Goal: Information Seeking & Learning: Find specific page/section

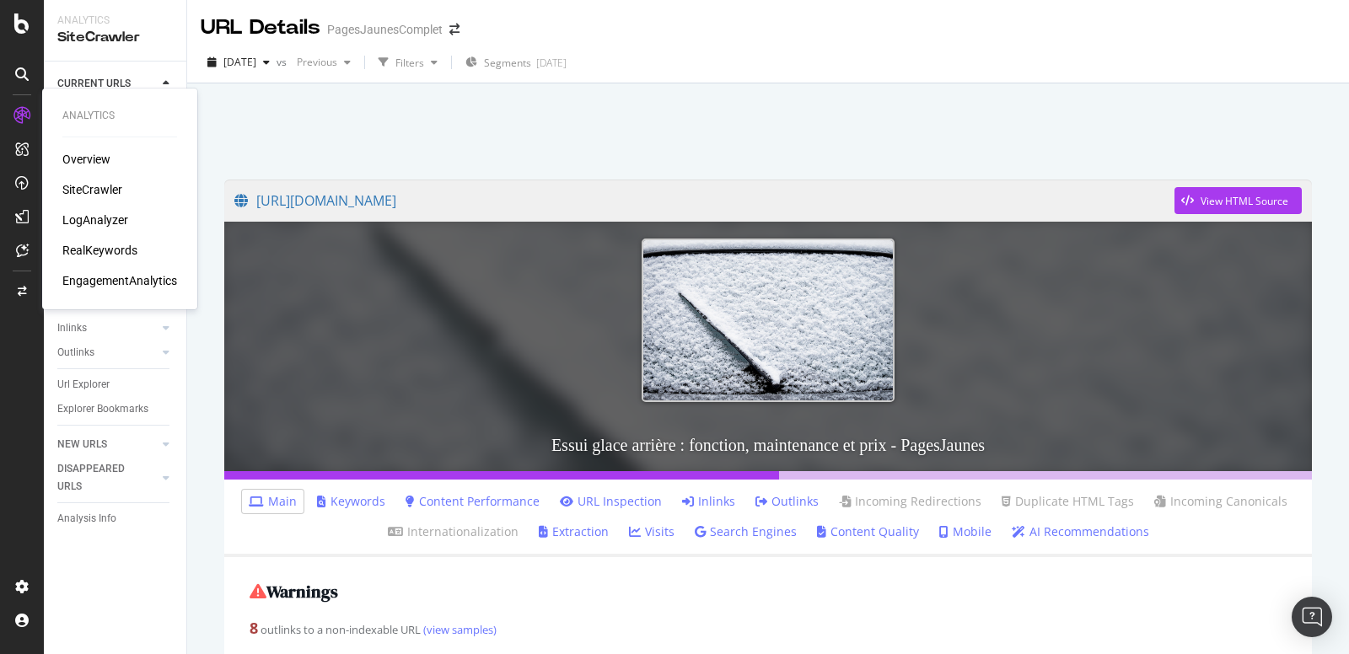
click at [80, 188] on div "SiteCrawler" at bounding box center [92, 189] width 60 height 17
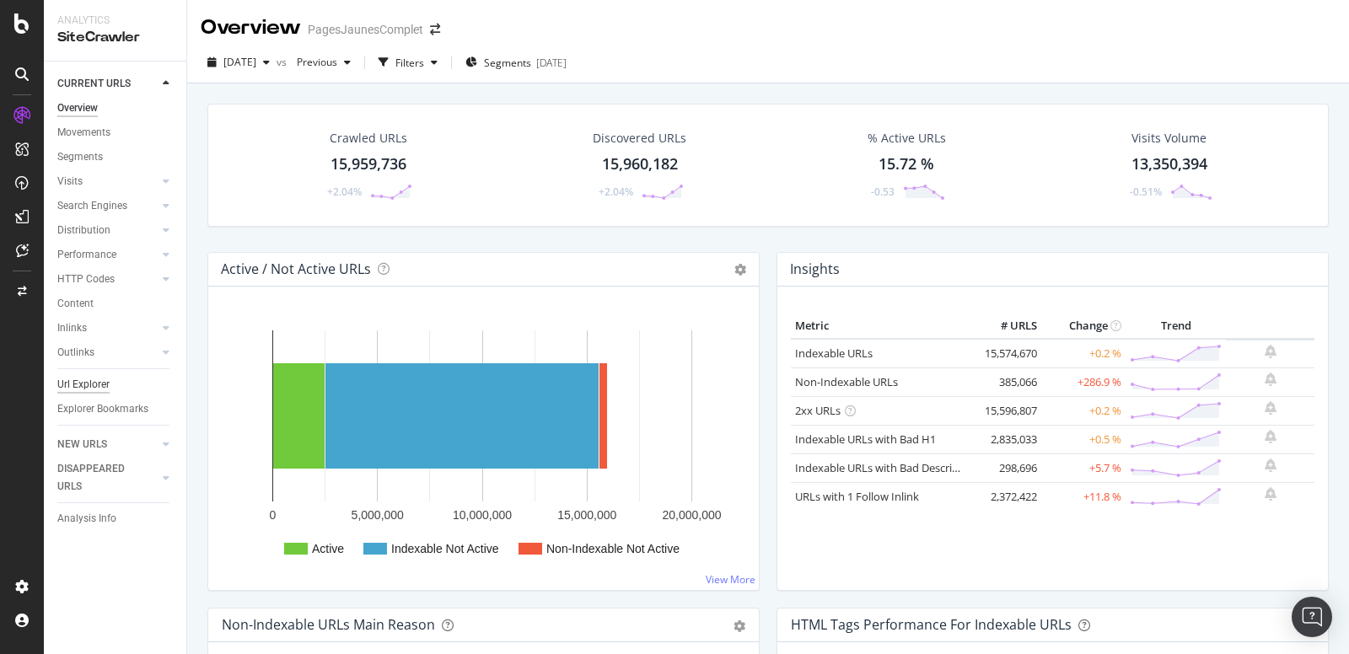
click at [89, 389] on div "Url Explorer" at bounding box center [83, 385] width 52 height 18
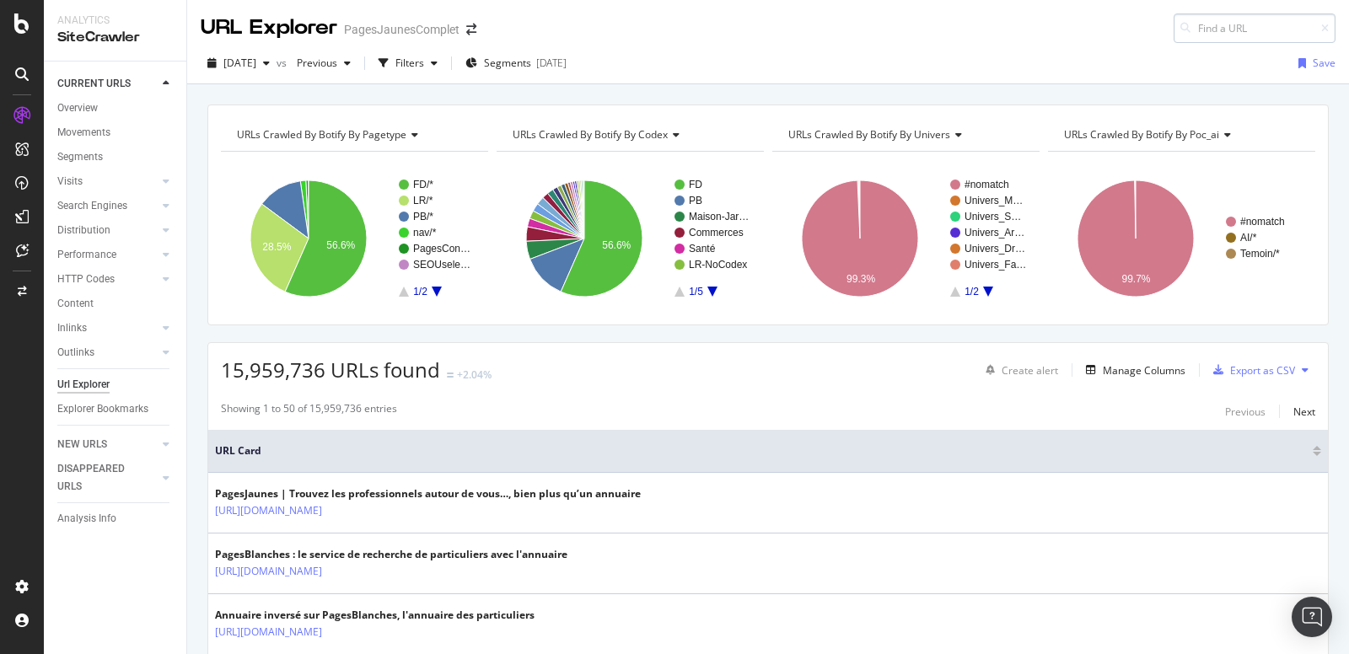
click at [1205, 28] on input at bounding box center [1254, 28] width 162 height 30
type input "r"
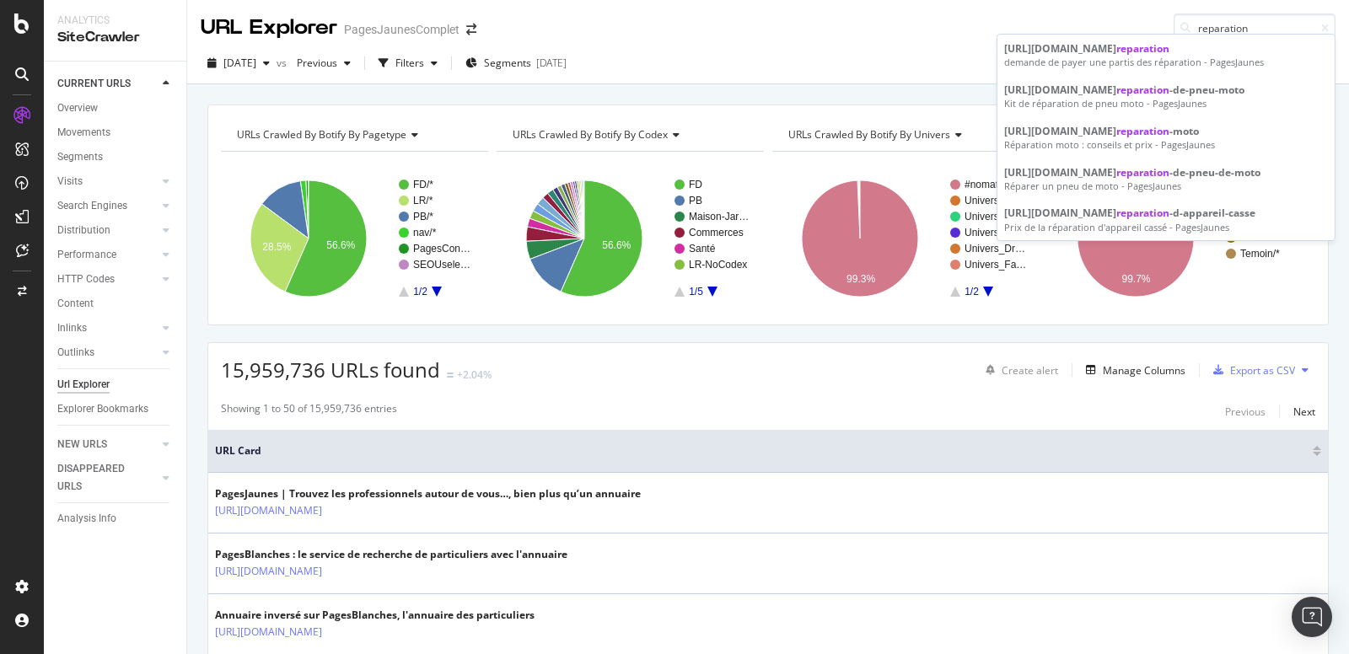
click at [1209, 34] on div "[URL][DOMAIN_NAME] reparation demande de payer une partis des réparation - Page…" at bounding box center [1165, 137] width 339 height 207
click at [1219, 26] on input "reparation" at bounding box center [1254, 28] width 162 height 30
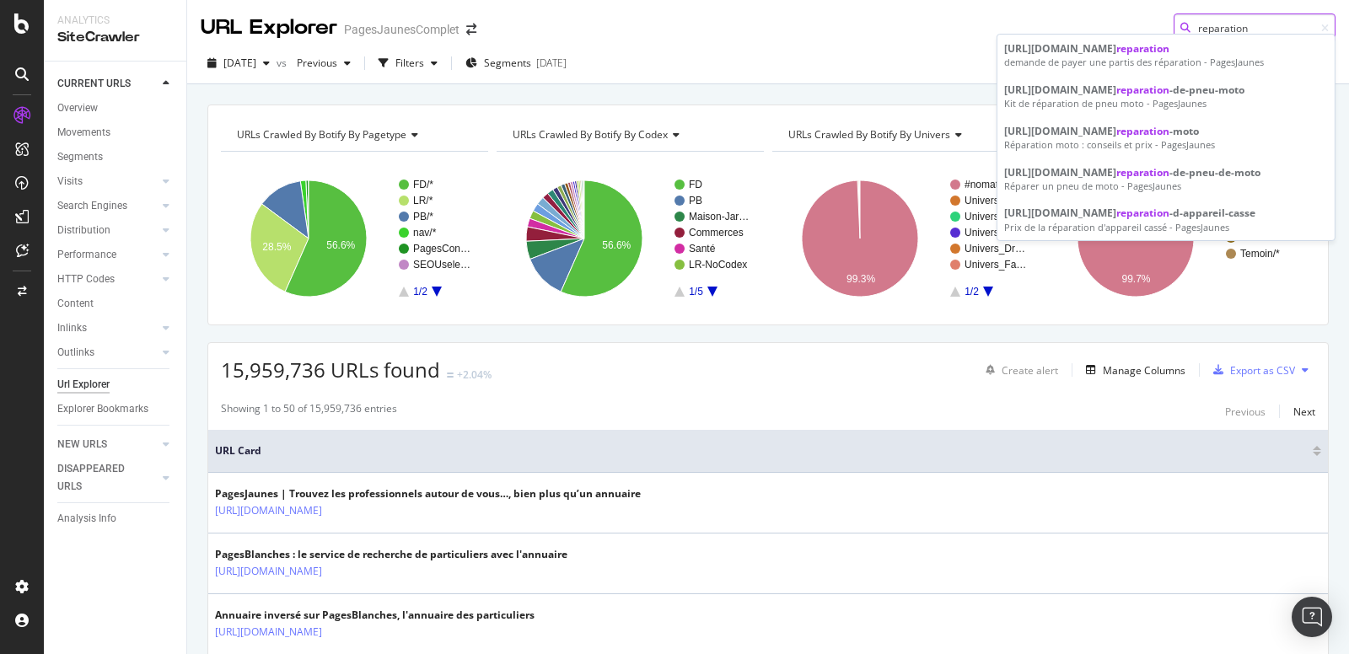
paste input "essui-glace-arriere"
type input "essui-glace-arriere"
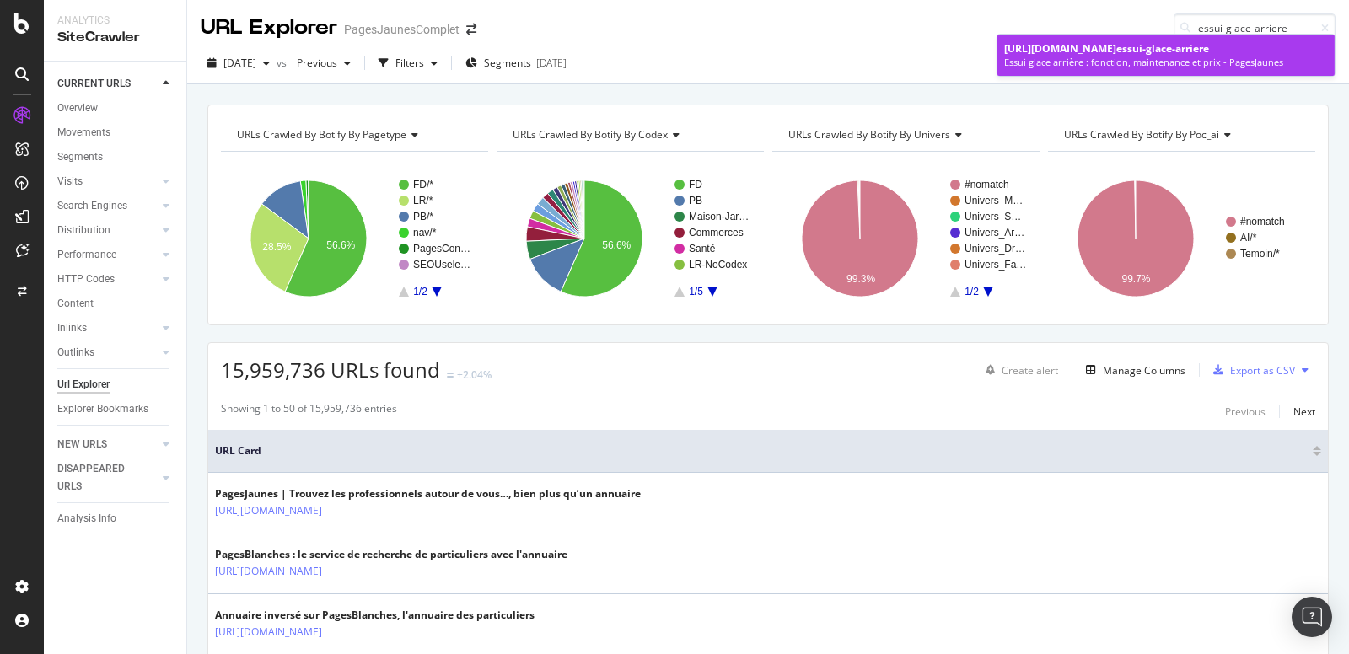
click at [1136, 69] on div "Essui glace arrière : fonction, maintenance et prix - PagesJaunes" at bounding box center [1166, 62] width 324 height 13
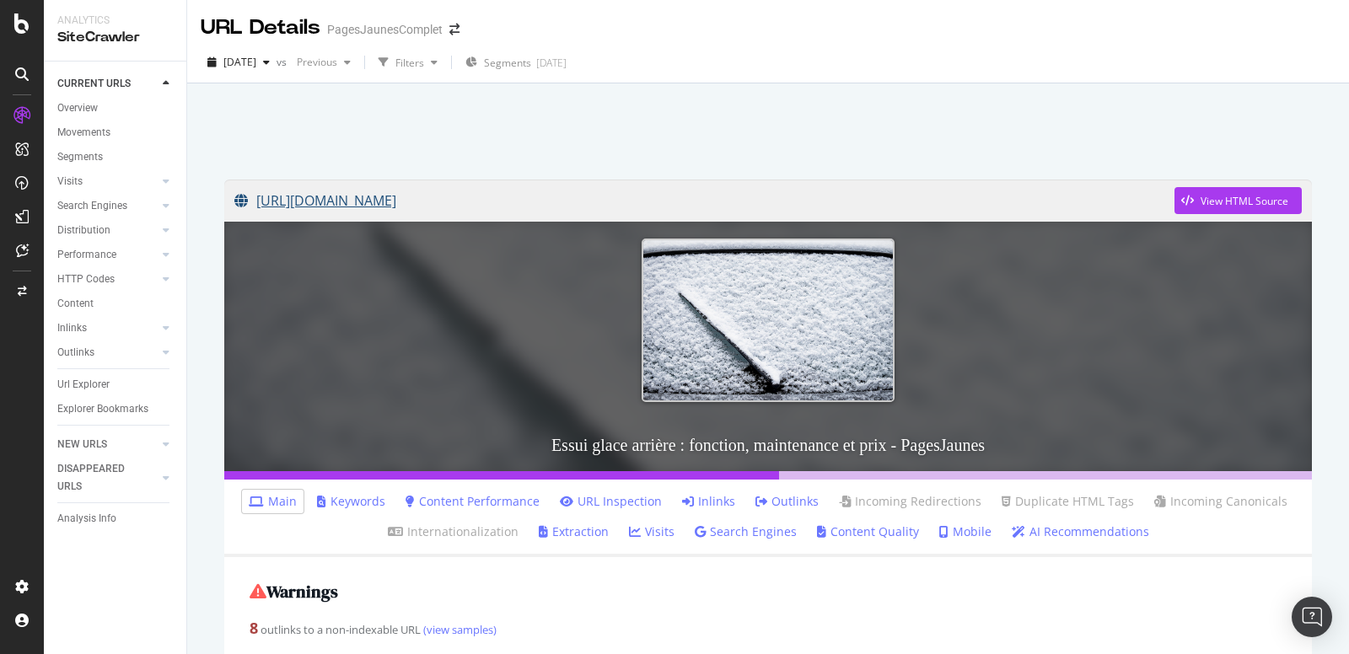
click at [712, 202] on link "[URL][DOMAIN_NAME]" at bounding box center [704, 201] width 940 height 42
click at [75, 384] on div "Url Explorer" at bounding box center [83, 385] width 52 height 18
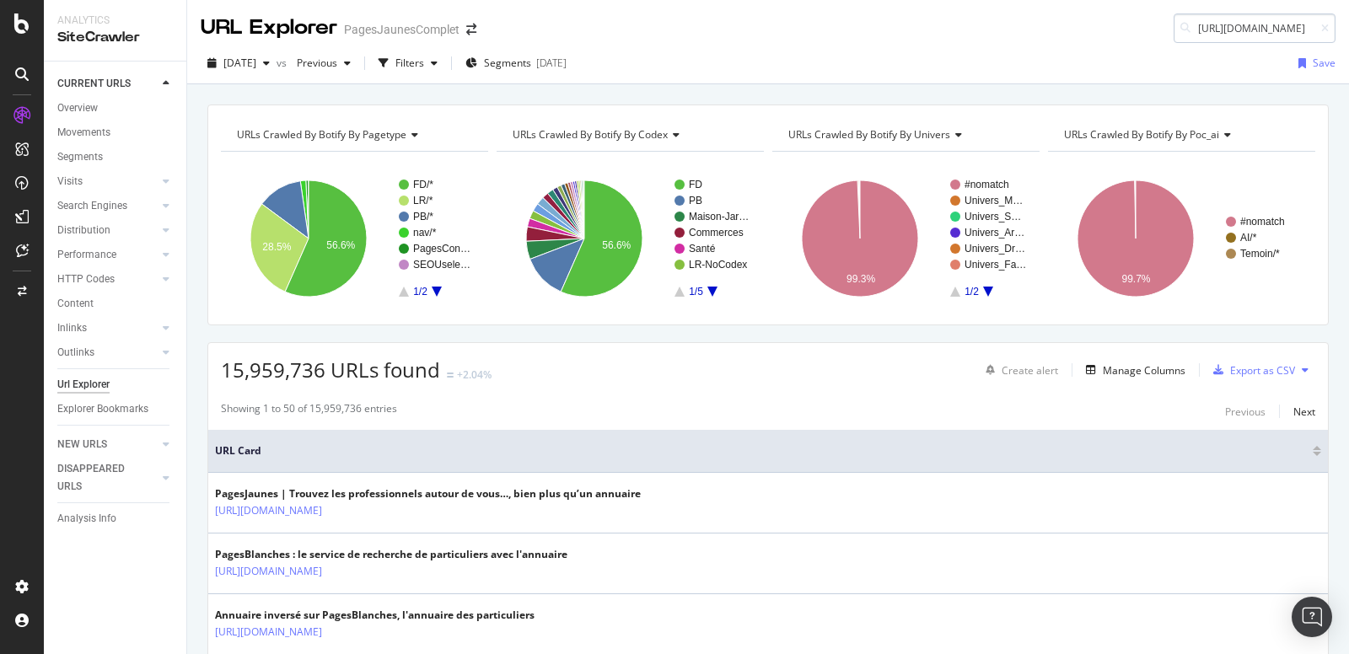
scroll to position [0, 377]
click at [1237, 33] on input "[URL][DOMAIN_NAME]" at bounding box center [1254, 28] width 162 height 30
drag, startPoint x: 1234, startPoint y: 28, endPoint x: 1095, endPoint y: 28, distance: 139.1
click at [1095, 28] on div "URL Explorer PagesJaunesComplet [URL][DOMAIN_NAME]" at bounding box center [768, 21] width 1162 height 43
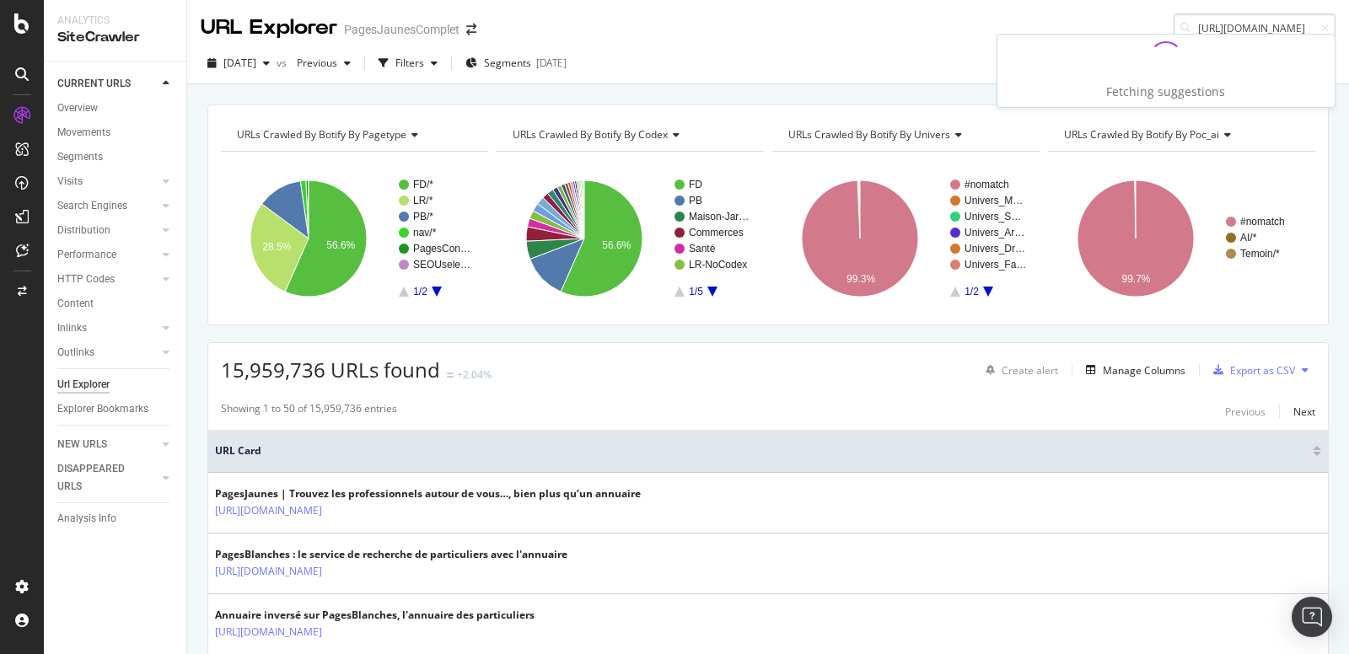
click at [1276, 28] on input "[URL][DOMAIN_NAME]" at bounding box center [1254, 28] width 162 height 30
drag, startPoint x: 1300, startPoint y: 28, endPoint x: 1154, endPoint y: 28, distance: 145.8
click at [1154, 28] on div "URL Explorer PagesJaunesComplet [URL][DOMAIN_NAME]" at bounding box center [768, 21] width 1162 height 43
drag, startPoint x: 1289, startPoint y: 27, endPoint x: 1348, endPoint y: 27, distance: 59.0
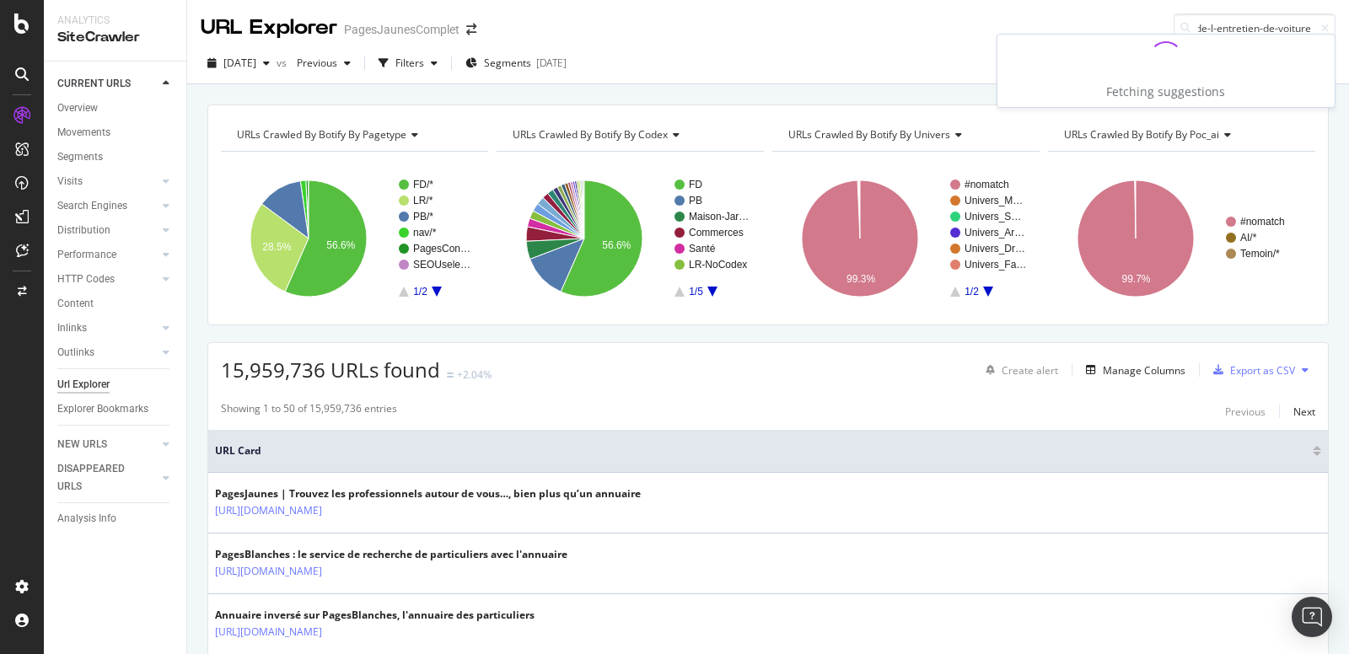
click at [1348, 27] on div "URL Explorer PagesJaunesComplet /ebibliotheque/voir/285252/le-guide-de-l-entret…" at bounding box center [768, 21] width 1162 height 43
click at [1267, 29] on input "/ebibliotheque/voir/285252/le-guide-de-l-entretien-de-voiture" at bounding box center [1254, 28] width 162 height 30
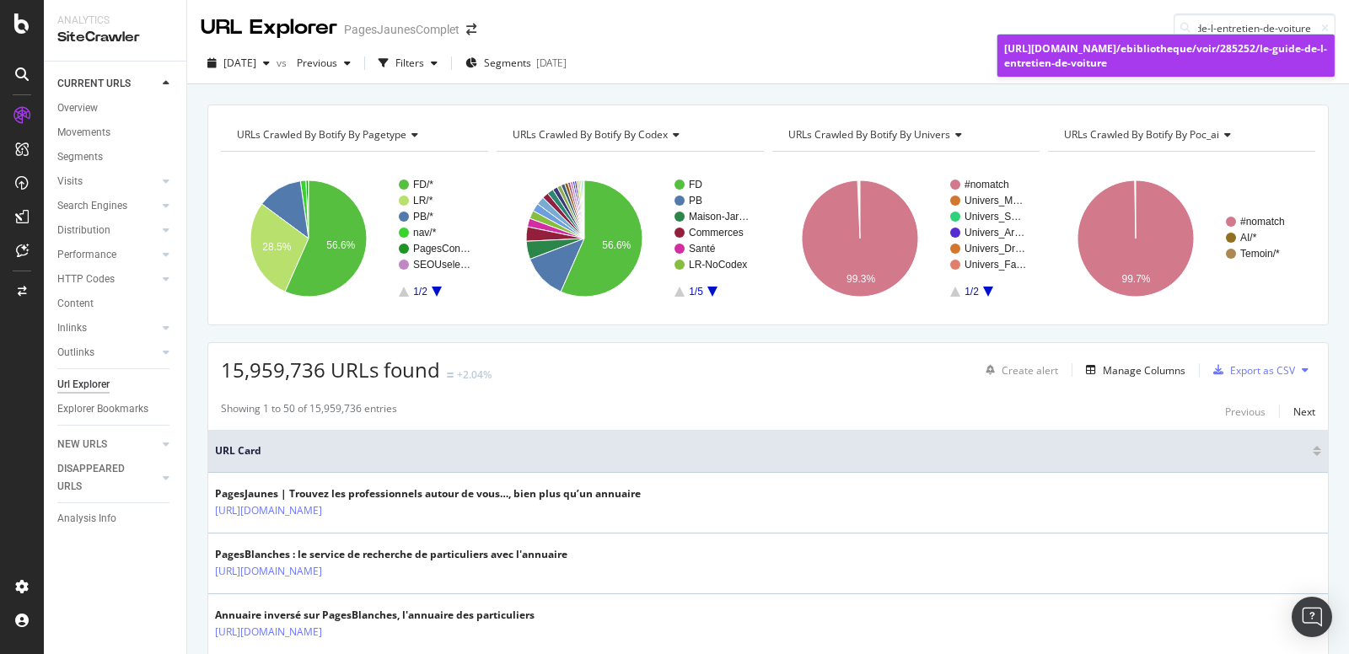
type input "/ebibliotheque/voir/285252/le-guide-de-l-entretien-de-voiture"
click at [1137, 66] on span "/ebibliotheque/voir/285252/le-guide-de-l-entretien-de-voiture" at bounding box center [1165, 55] width 323 height 29
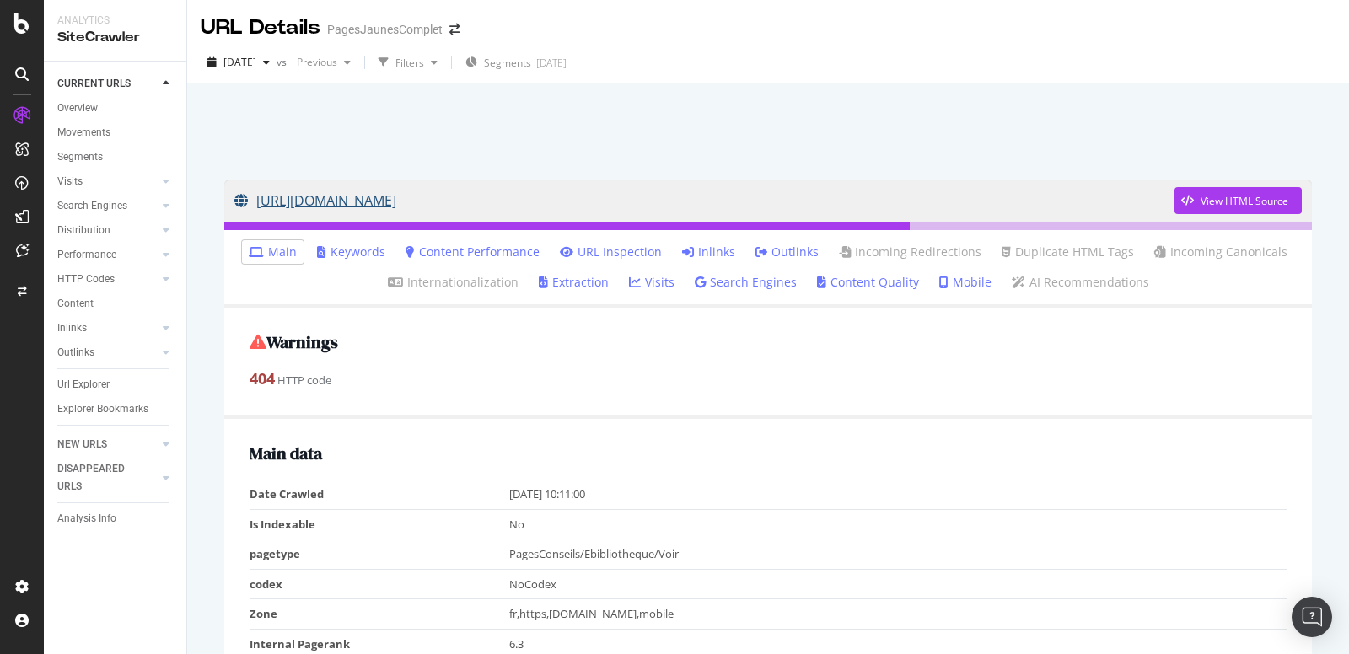
click at [577, 199] on link "[URL][DOMAIN_NAME]" at bounding box center [704, 201] width 940 height 42
click at [67, 389] on div "Url Explorer" at bounding box center [83, 385] width 52 height 18
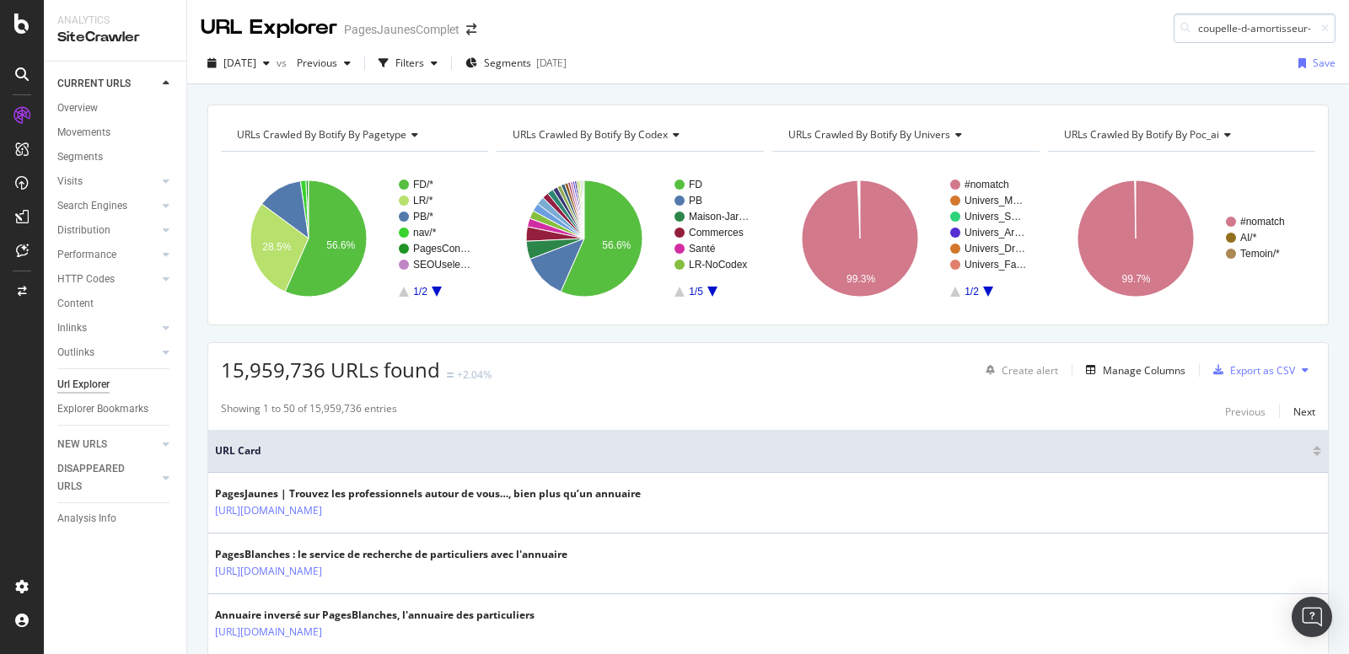
scroll to position [0, 65]
drag, startPoint x: 1248, startPoint y: 27, endPoint x: 1348, endPoint y: 24, distance: 100.3
click at [1348, 24] on div "URL Explorer PagesJaunesComplet coupelle-d-amortisseur-hs-symptome" at bounding box center [768, 21] width 1162 height 43
click at [1249, 21] on input "coupelle-d-amortisseur-" at bounding box center [1254, 28] width 162 height 30
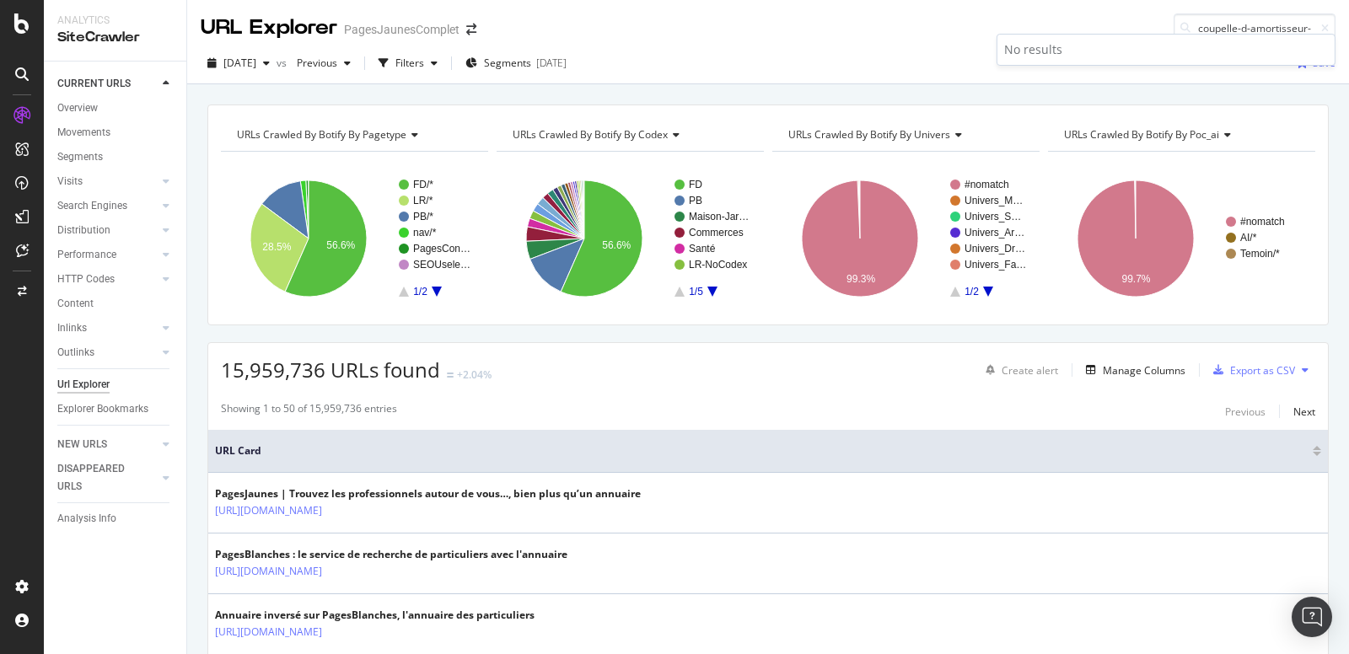
drag, startPoint x: 1243, startPoint y: 30, endPoint x: 1348, endPoint y: 29, distance: 104.5
click at [1348, 29] on div "URL Explorer PagesJaunesComplet coupelle-d-amortisseur-" at bounding box center [768, 21] width 1162 height 43
type input "c"
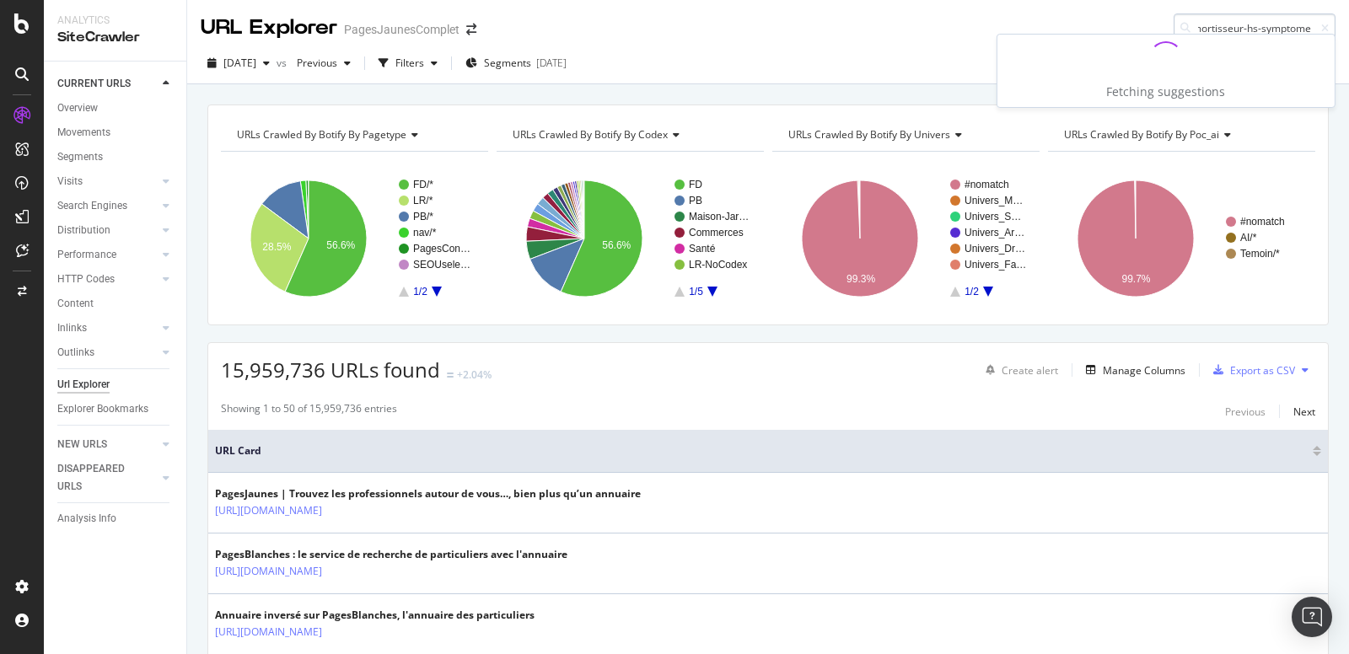
type input "coupelle-d-amortisseur-hs-symptom"
paste input "/astuce/voir/420063/coupelle-d-amortisseur-hs-symptome"
drag, startPoint x: 1247, startPoint y: 30, endPoint x: 1348, endPoint y: 30, distance: 101.2
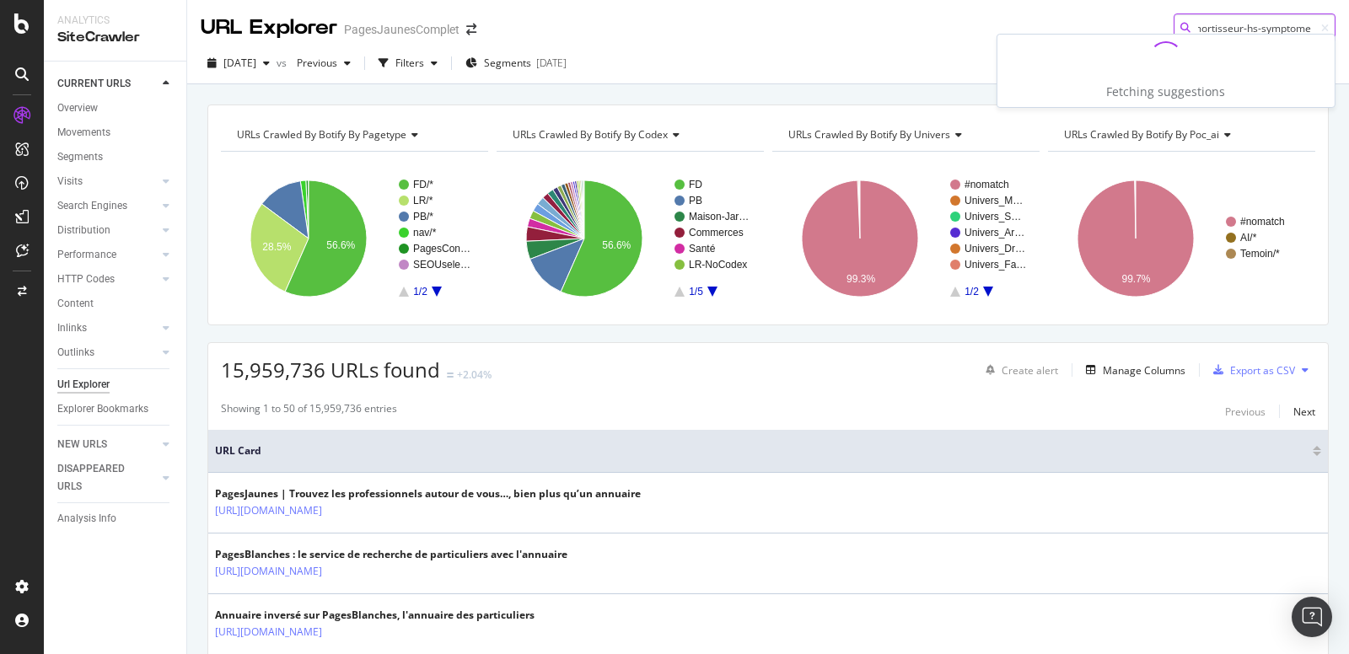
click at [1348, 30] on div "URL Explorer PagesJaunesComplet /astuce/voir/420063/coupelle-d-amortisseur-hs-s…" at bounding box center [768, 21] width 1162 height 43
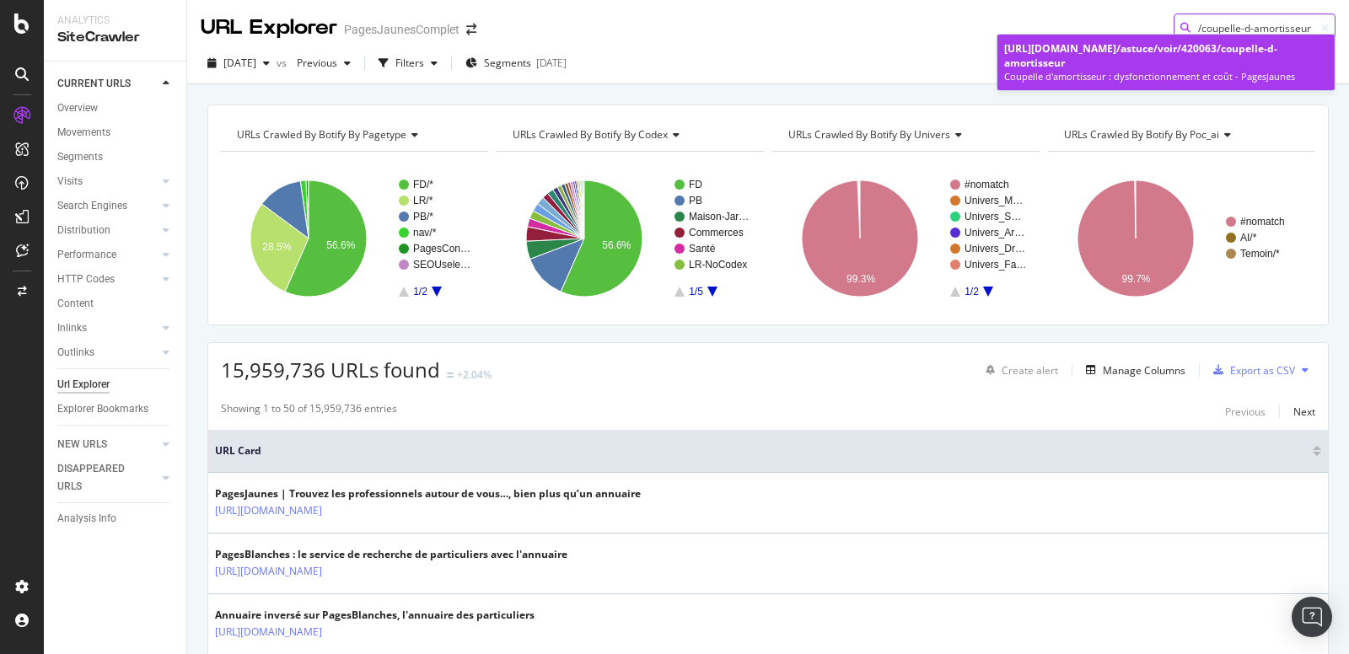
type input "/astuce/voir/420063/coupelle-d-amortisseur"
click at [1187, 63] on span "/astuce/voir/420063/coupelle-d-amortisseur" at bounding box center [1140, 55] width 273 height 29
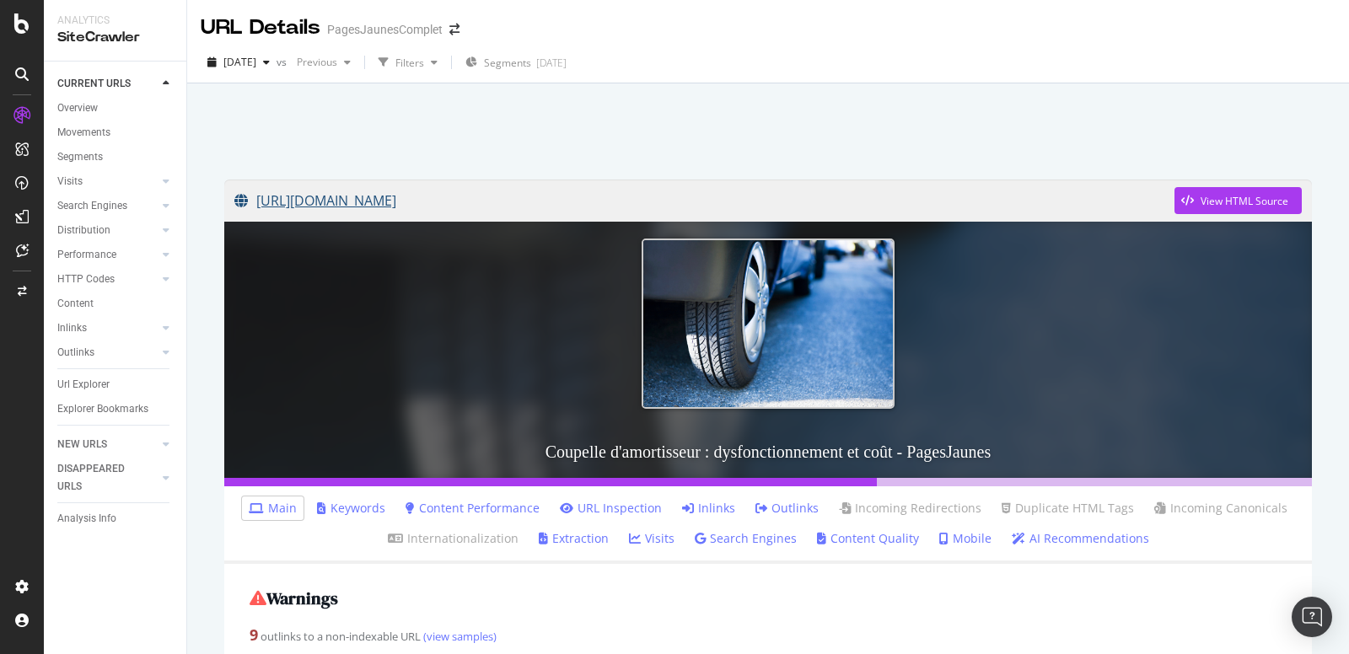
click at [548, 201] on link "[URL][DOMAIN_NAME]" at bounding box center [704, 201] width 940 height 42
click at [78, 381] on div "Url Explorer" at bounding box center [83, 385] width 52 height 18
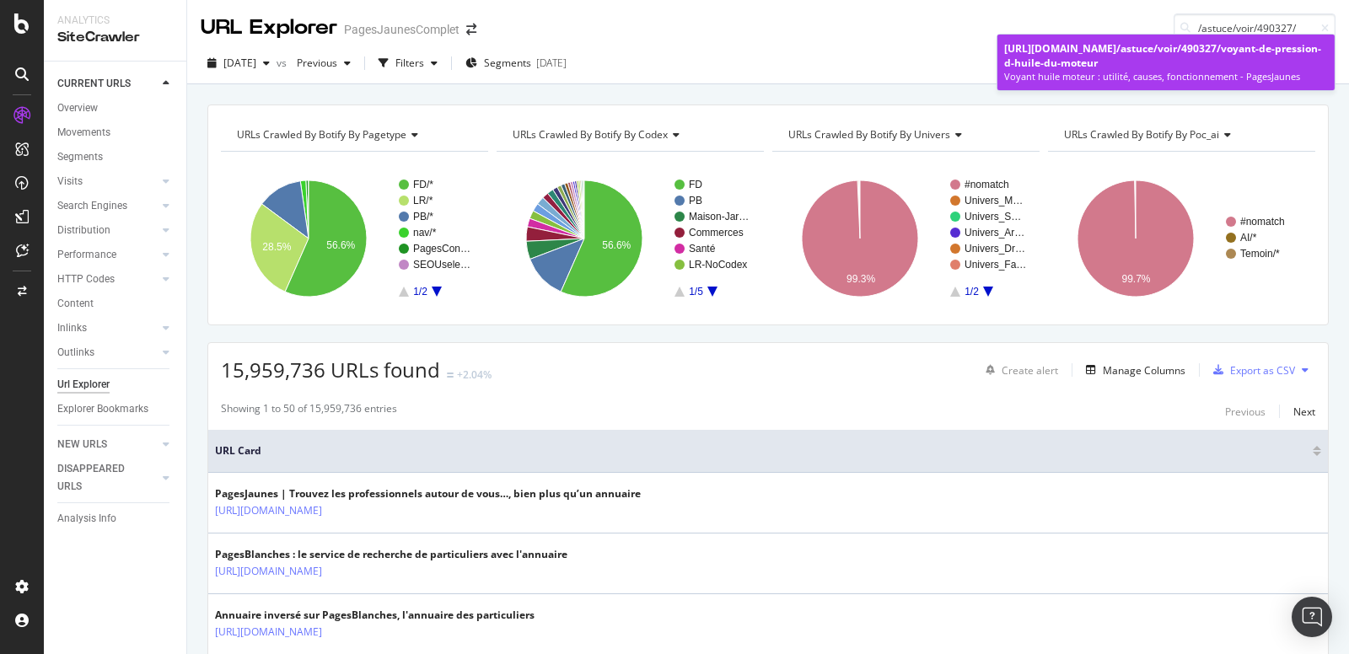
type input "/astuce/voir/490327/"
click at [1189, 49] on div "[URL][DOMAIN_NAME] /astuce/voir/490327/ voyant-de-pression-d-huile-du-moteur" at bounding box center [1166, 55] width 324 height 29
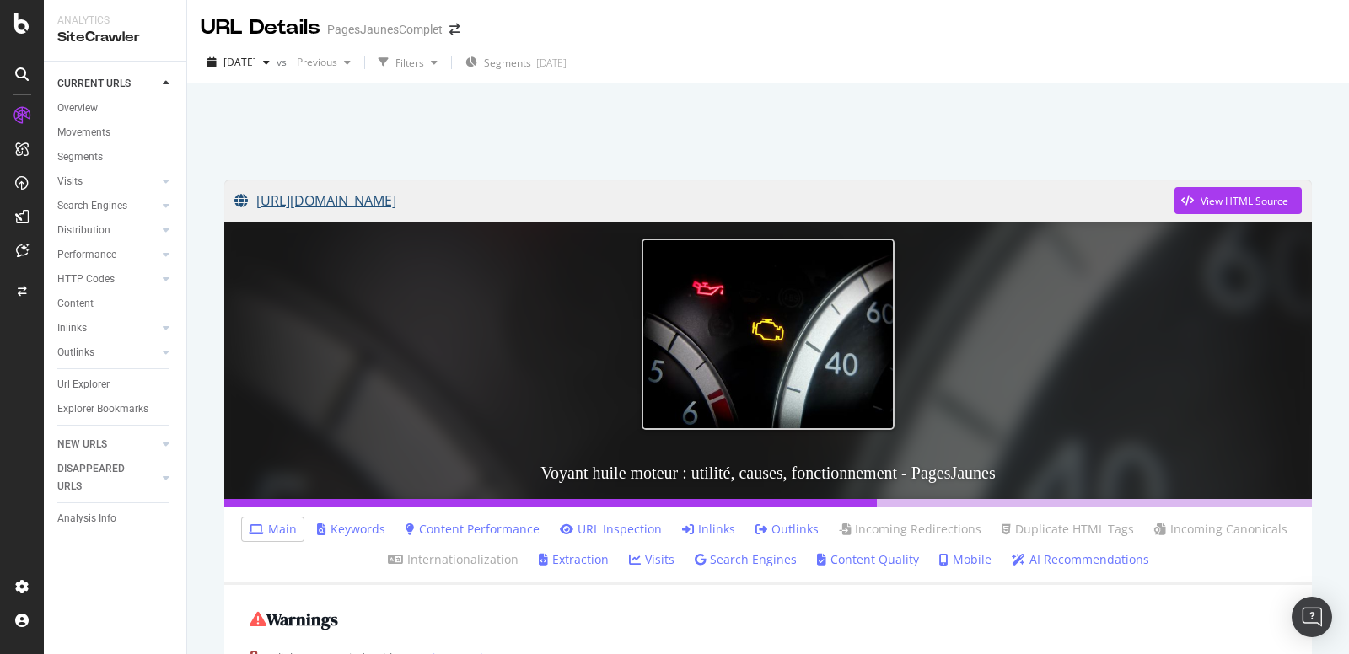
click at [519, 201] on link "[URL][DOMAIN_NAME]" at bounding box center [704, 201] width 940 height 42
